Goal: Information Seeking & Learning: Check status

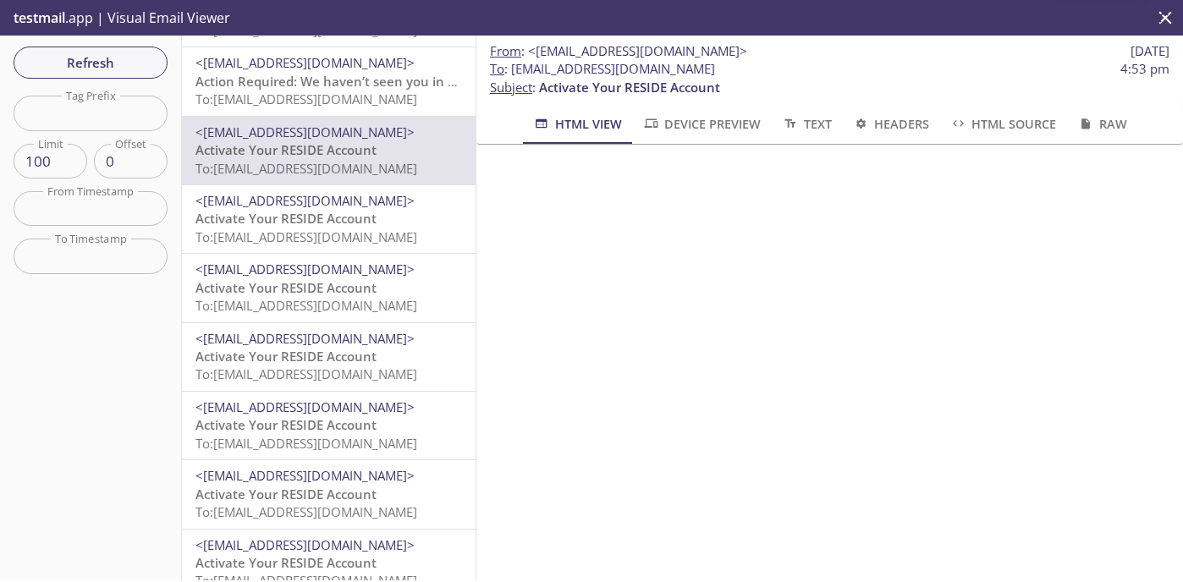
scroll to position [34, 0]
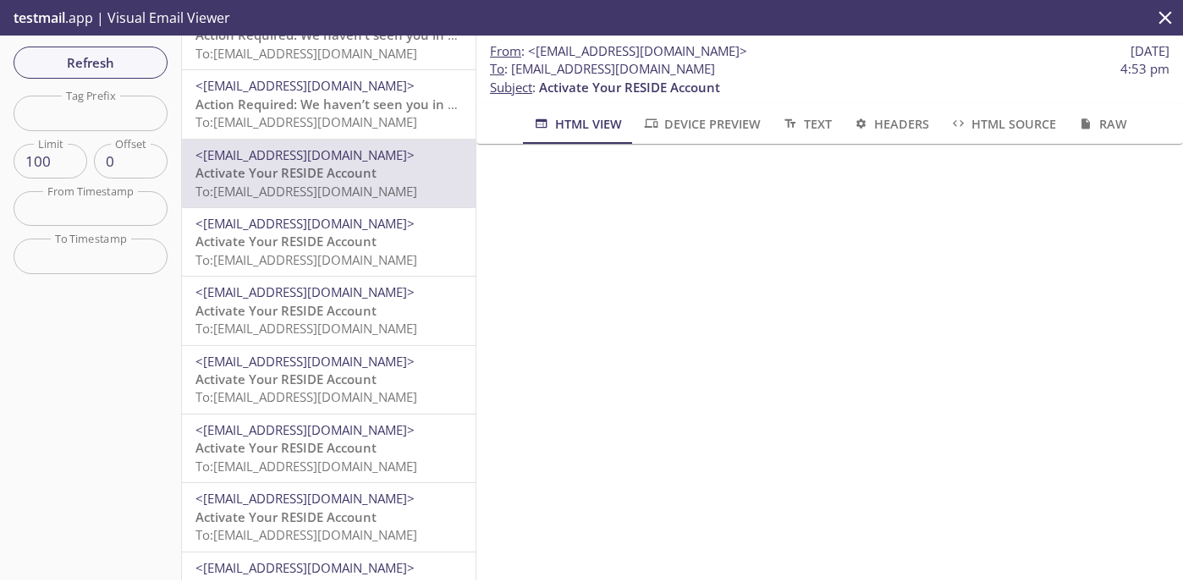
click at [265, 215] on span "<[EMAIL_ADDRESS][DOMAIN_NAME]>" at bounding box center [304, 223] width 219 height 17
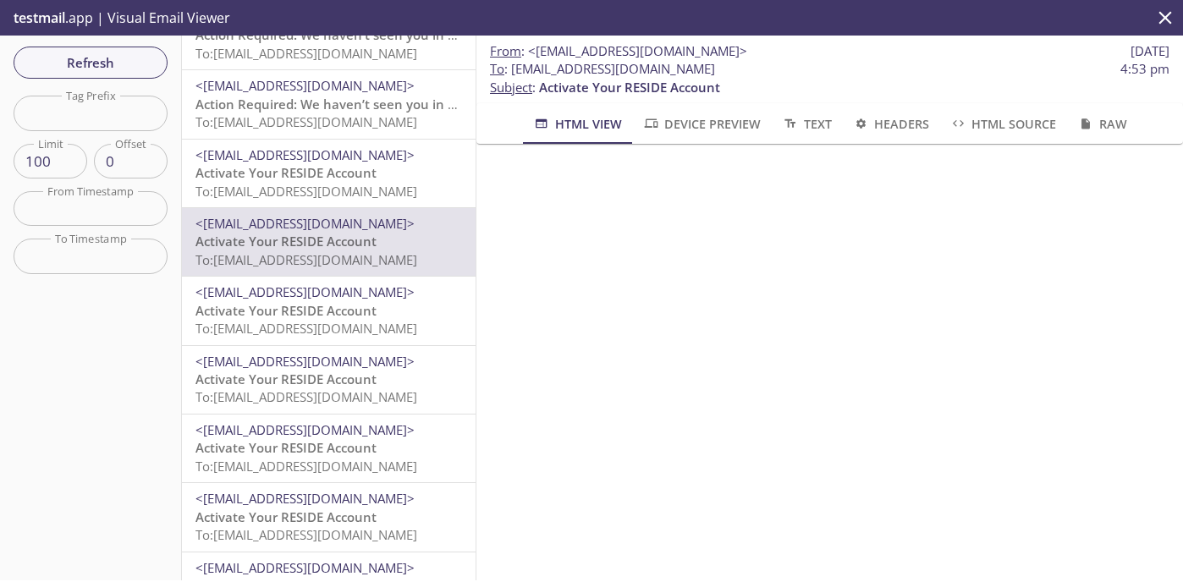
click at [265, 215] on span "<[EMAIL_ADDRESS][DOMAIN_NAME]>" at bounding box center [304, 223] width 219 height 17
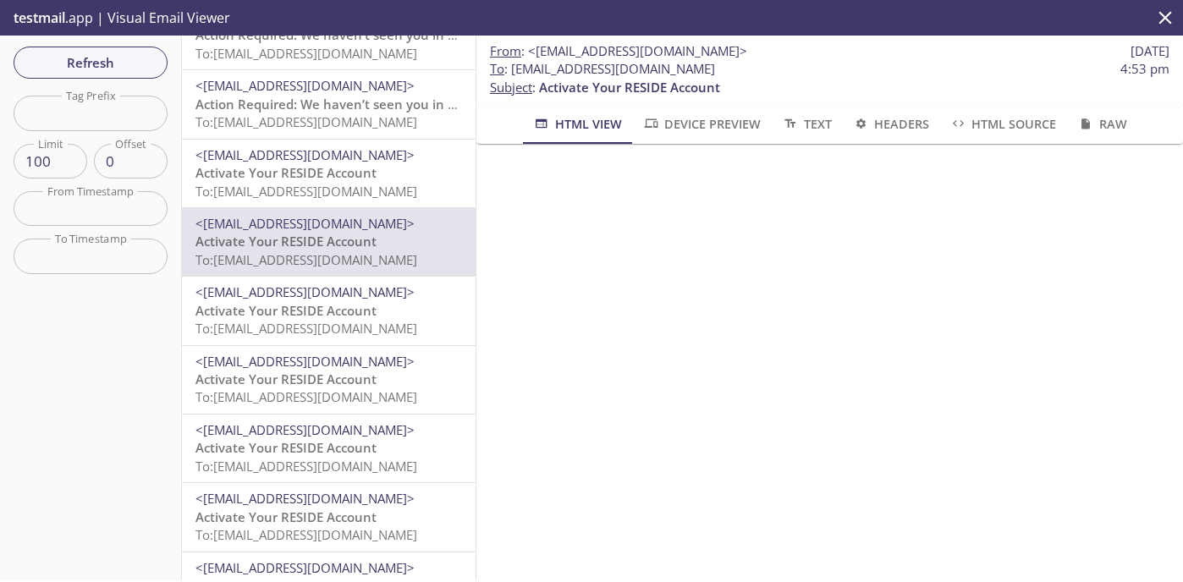
click at [265, 215] on span "<[EMAIL_ADDRESS][DOMAIN_NAME]>" at bounding box center [304, 223] width 219 height 17
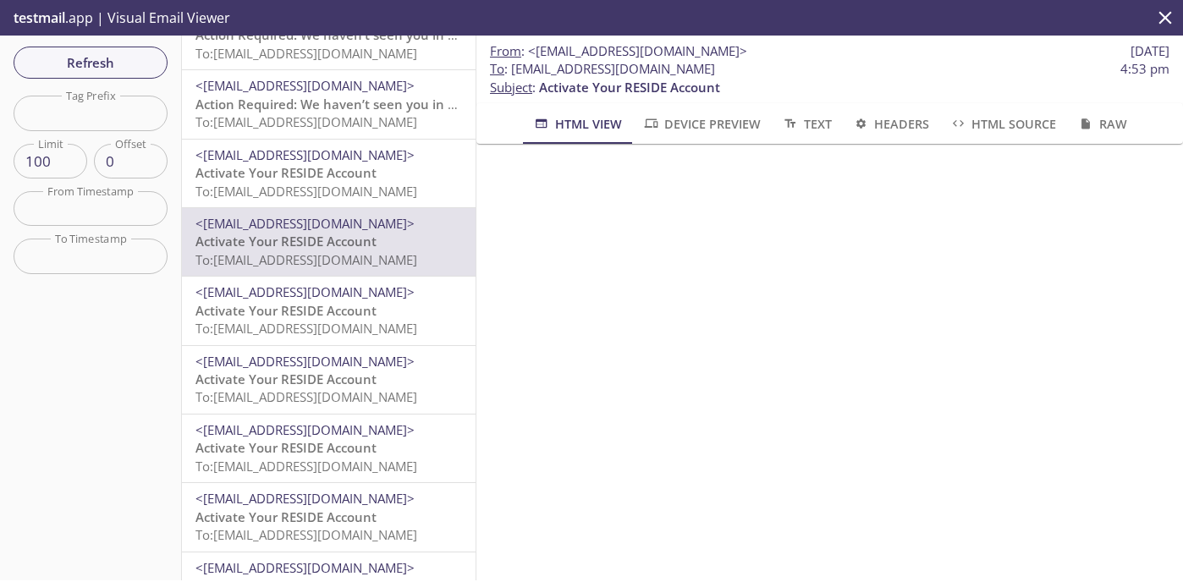
click at [265, 215] on span "<[EMAIL_ADDRESS][DOMAIN_NAME]>" at bounding box center [304, 223] width 219 height 17
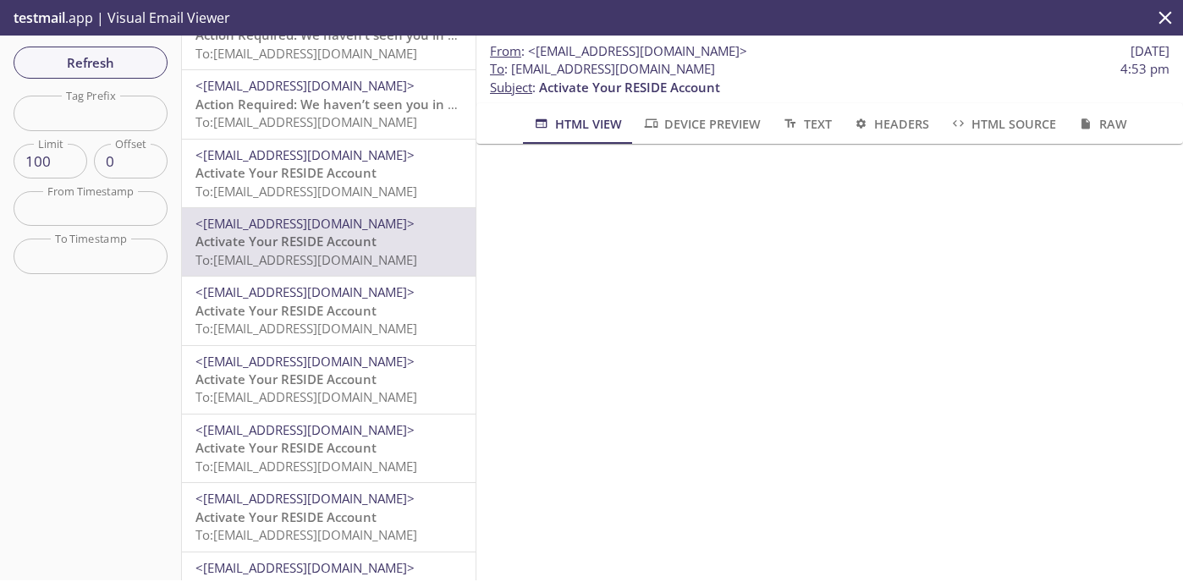
click at [265, 215] on span "<[EMAIL_ADDRESS][DOMAIN_NAME]>" at bounding box center [304, 223] width 219 height 17
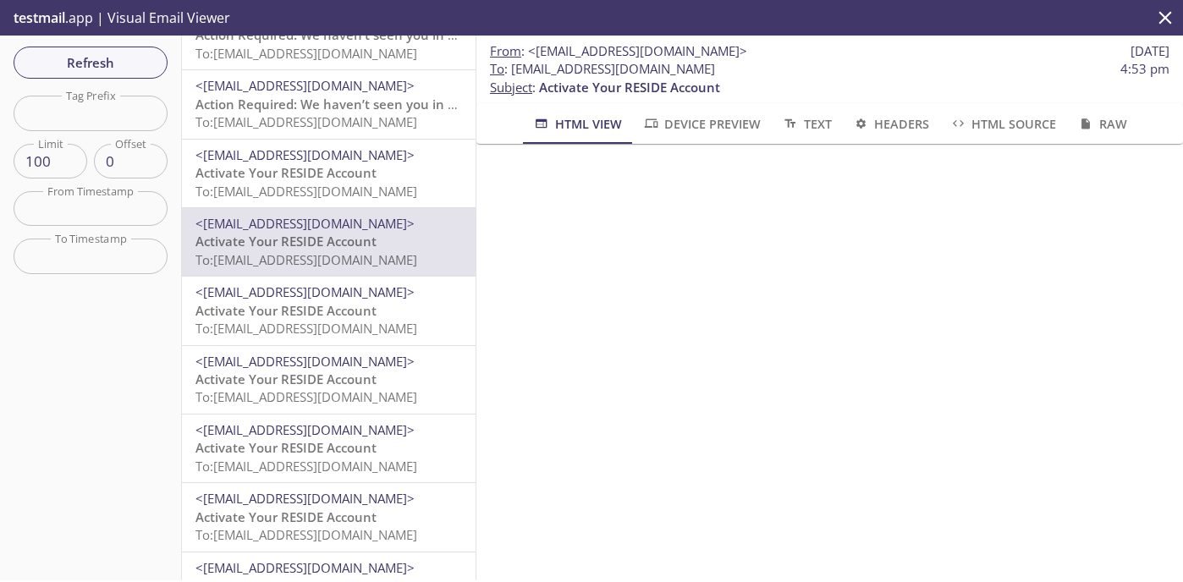
click at [265, 215] on span "<[EMAIL_ADDRESS][DOMAIN_NAME]>" at bounding box center [304, 223] width 219 height 17
